Goal: Obtain resource: Obtain resource

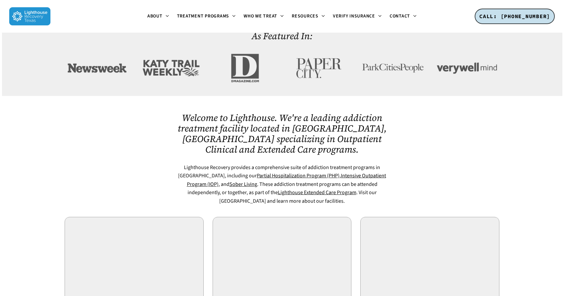
scroll to position [290, 0]
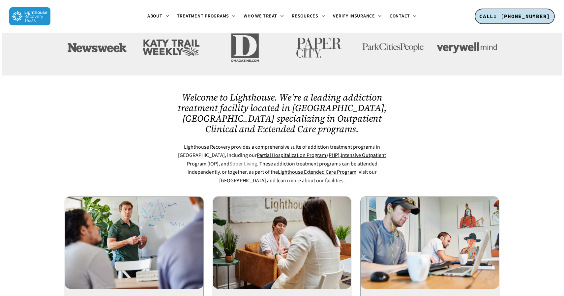
click at [229, 160] on link "Sober Living" at bounding box center [243, 163] width 28 height 7
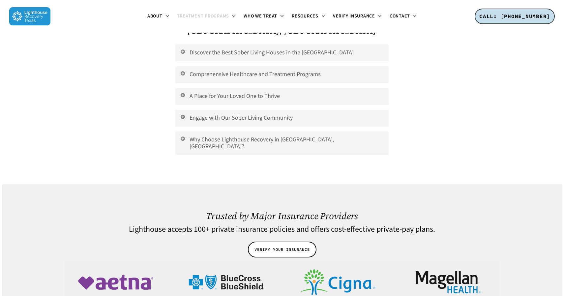
scroll to position [1419, 0]
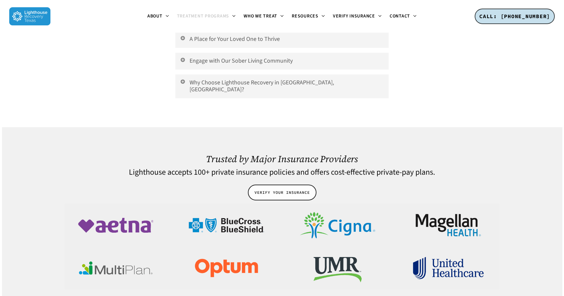
click at [283, 185] on link "VERIFY YOUR INSURANCE" at bounding box center [282, 193] width 69 height 16
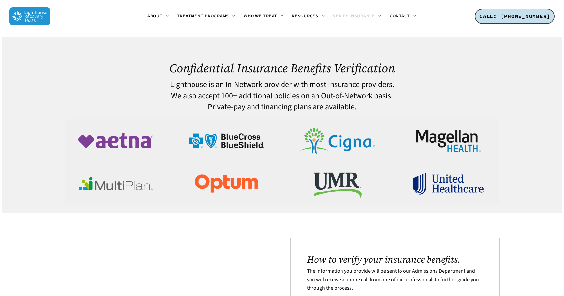
scroll to position [204, 0]
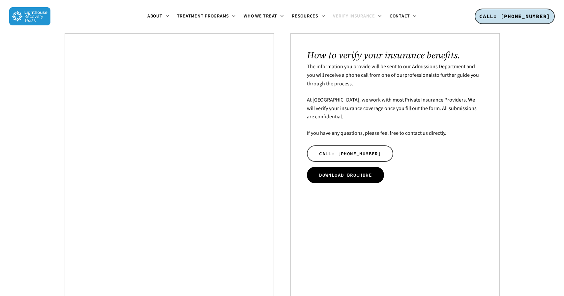
click at [357, 177] on span "DOWNLOAD BROCHURE" at bounding box center [345, 175] width 53 height 7
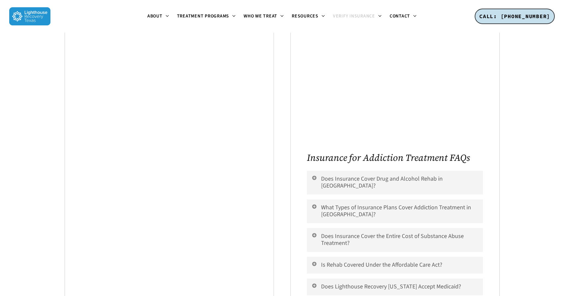
scroll to position [394, 0]
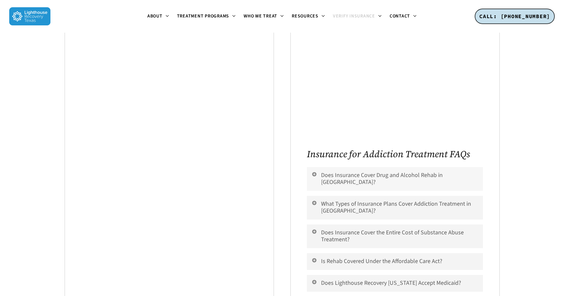
click at [314, 173] on icon at bounding box center [314, 173] width 6 height 5
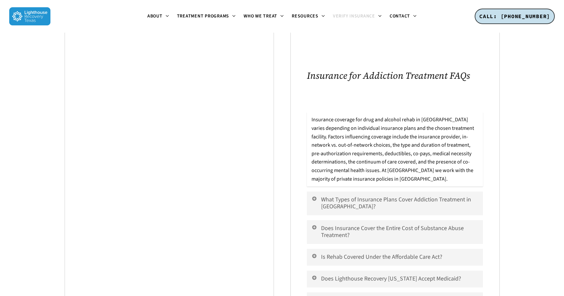
scroll to position [473, 0]
click at [314, 195] on icon at bounding box center [314, 197] width 6 height 5
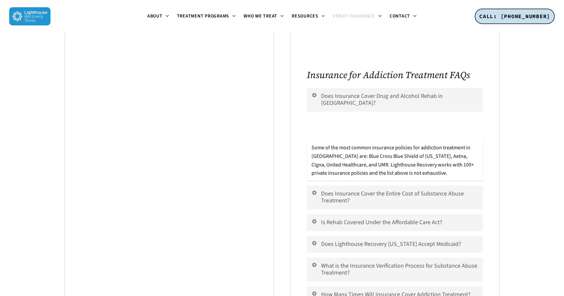
scroll to position [484, 0]
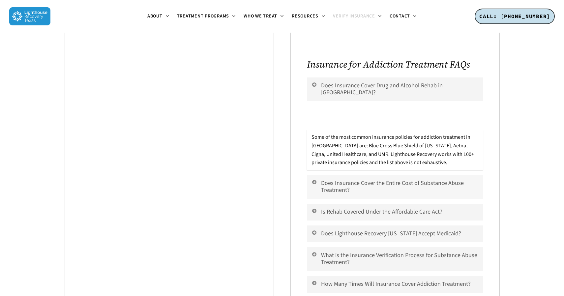
click at [313, 179] on icon at bounding box center [314, 181] width 6 height 5
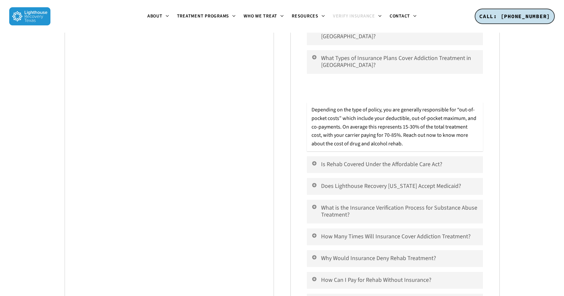
scroll to position [547, 0]
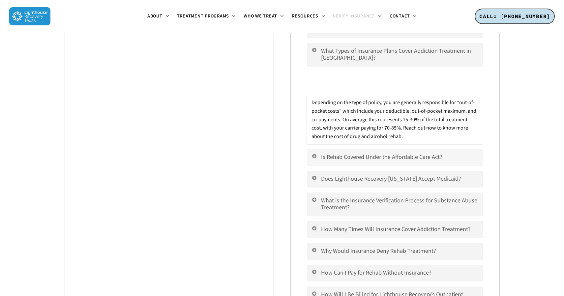
click at [314, 153] on icon at bounding box center [314, 155] width 6 height 5
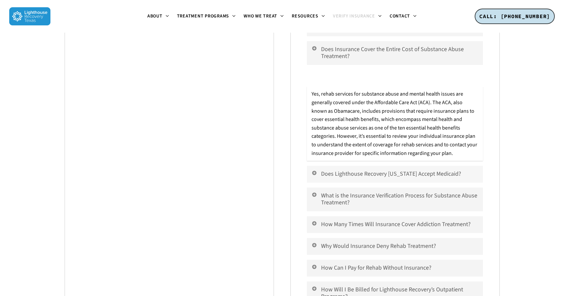
scroll to position [583, 0]
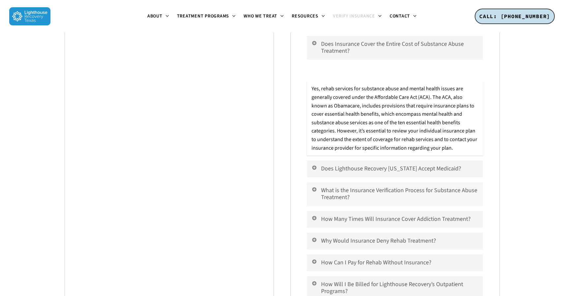
click at [313, 187] on icon at bounding box center [314, 189] width 6 height 5
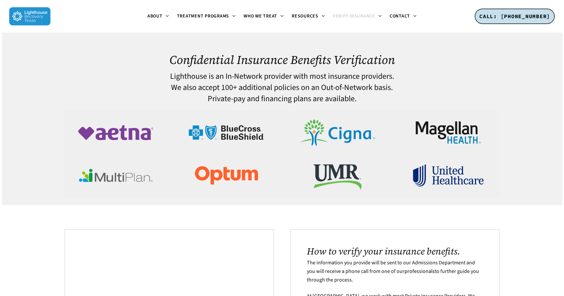
scroll to position [0, 0]
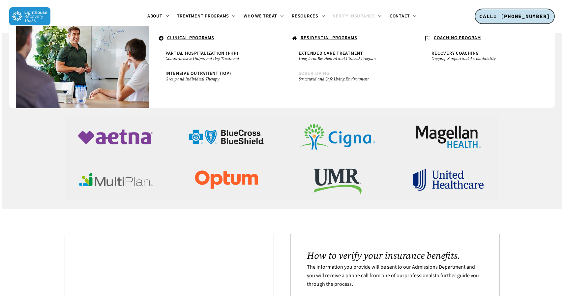
click at [322, 73] on span "Sober Living" at bounding box center [314, 73] width 31 height 7
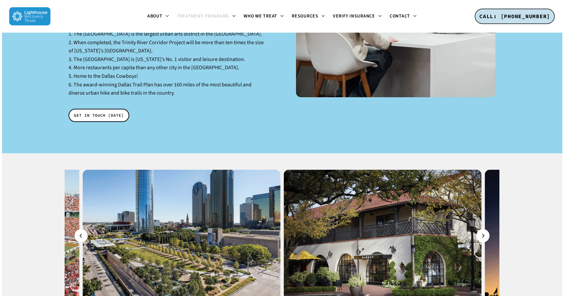
scroll to position [1200, 0]
